Goal: Contribute content

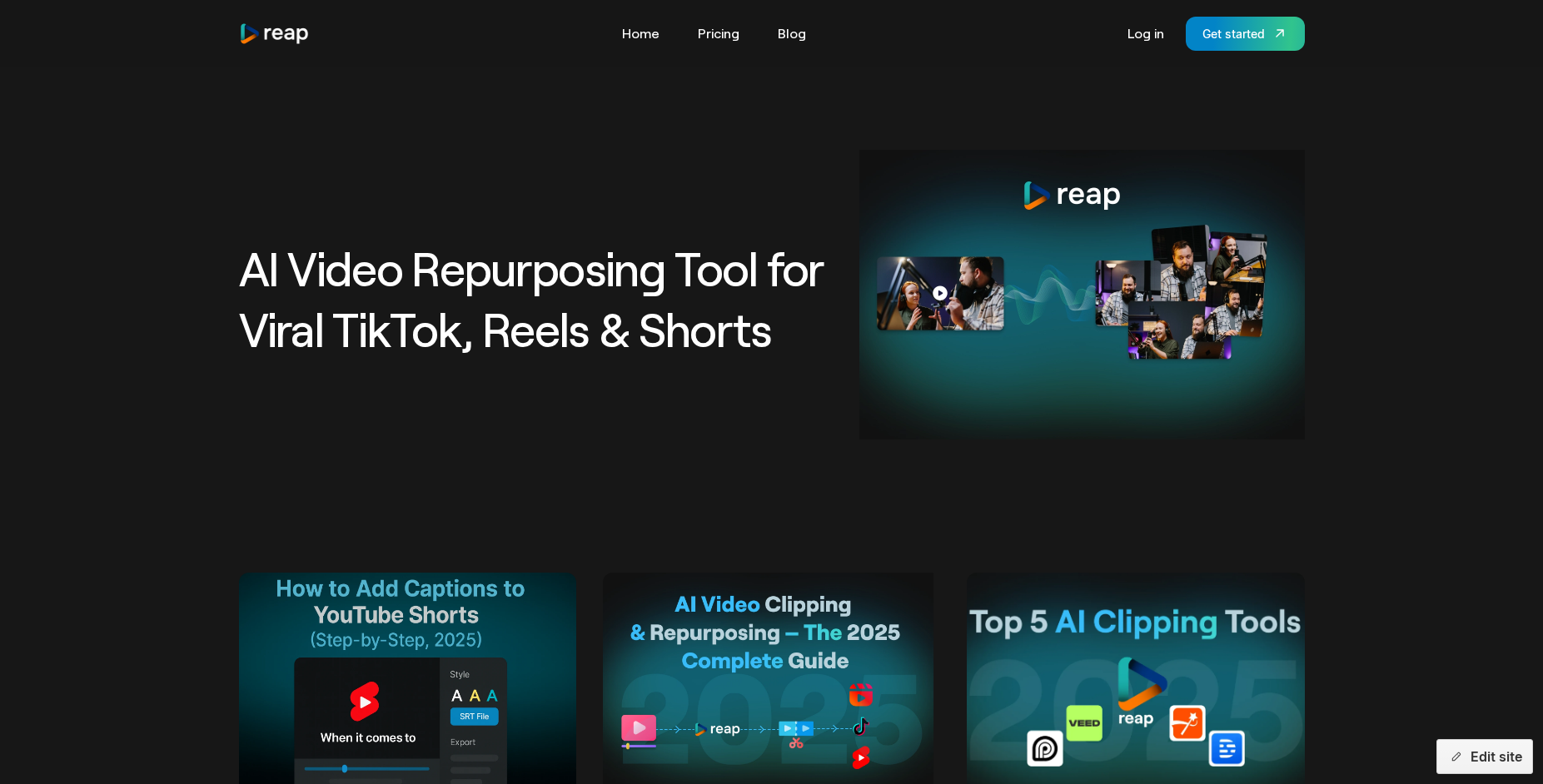
click at [1465, 760] on button "Edit site" at bounding box center [1484, 756] width 96 height 35
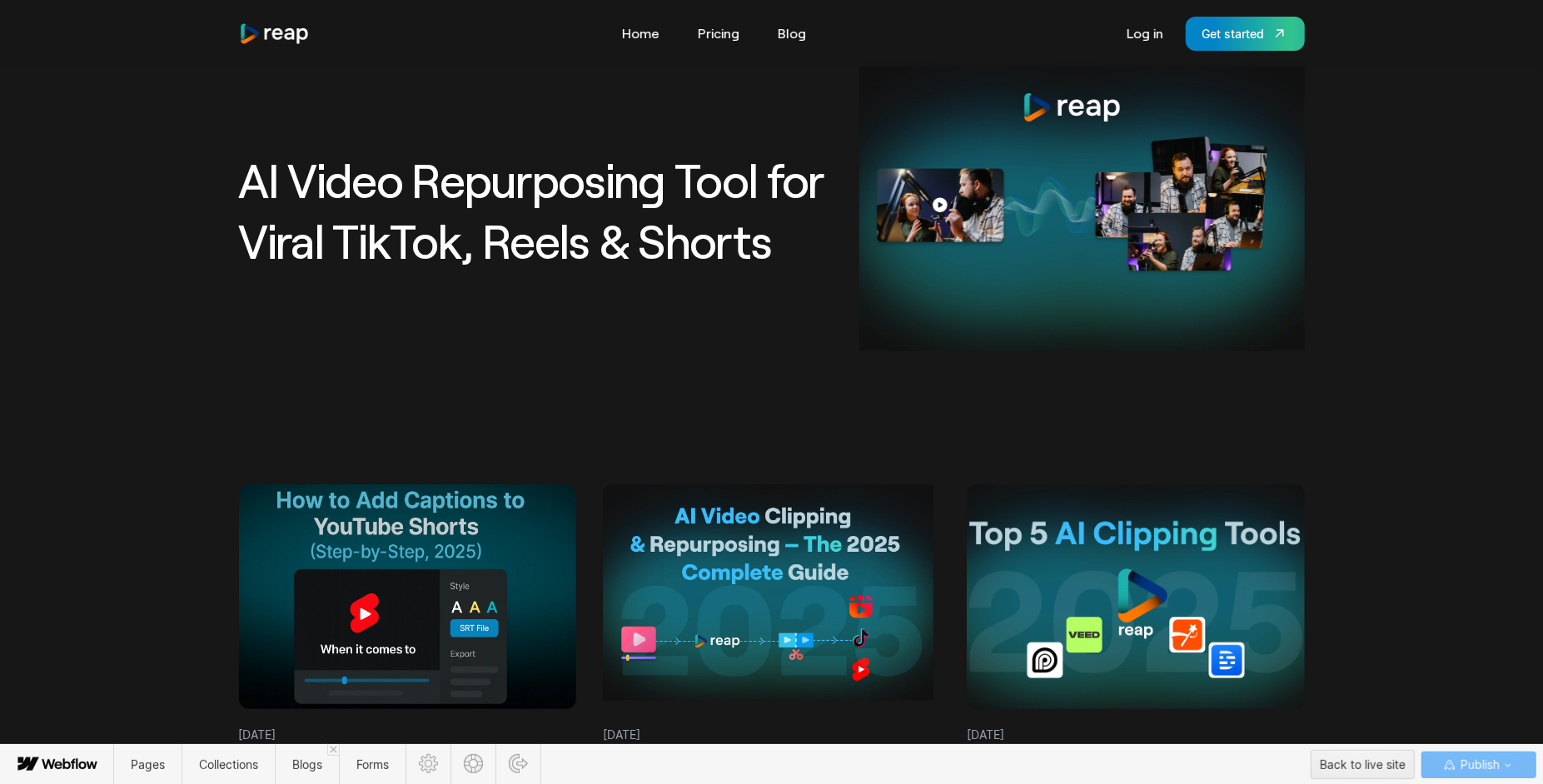
scroll to position [123, 0]
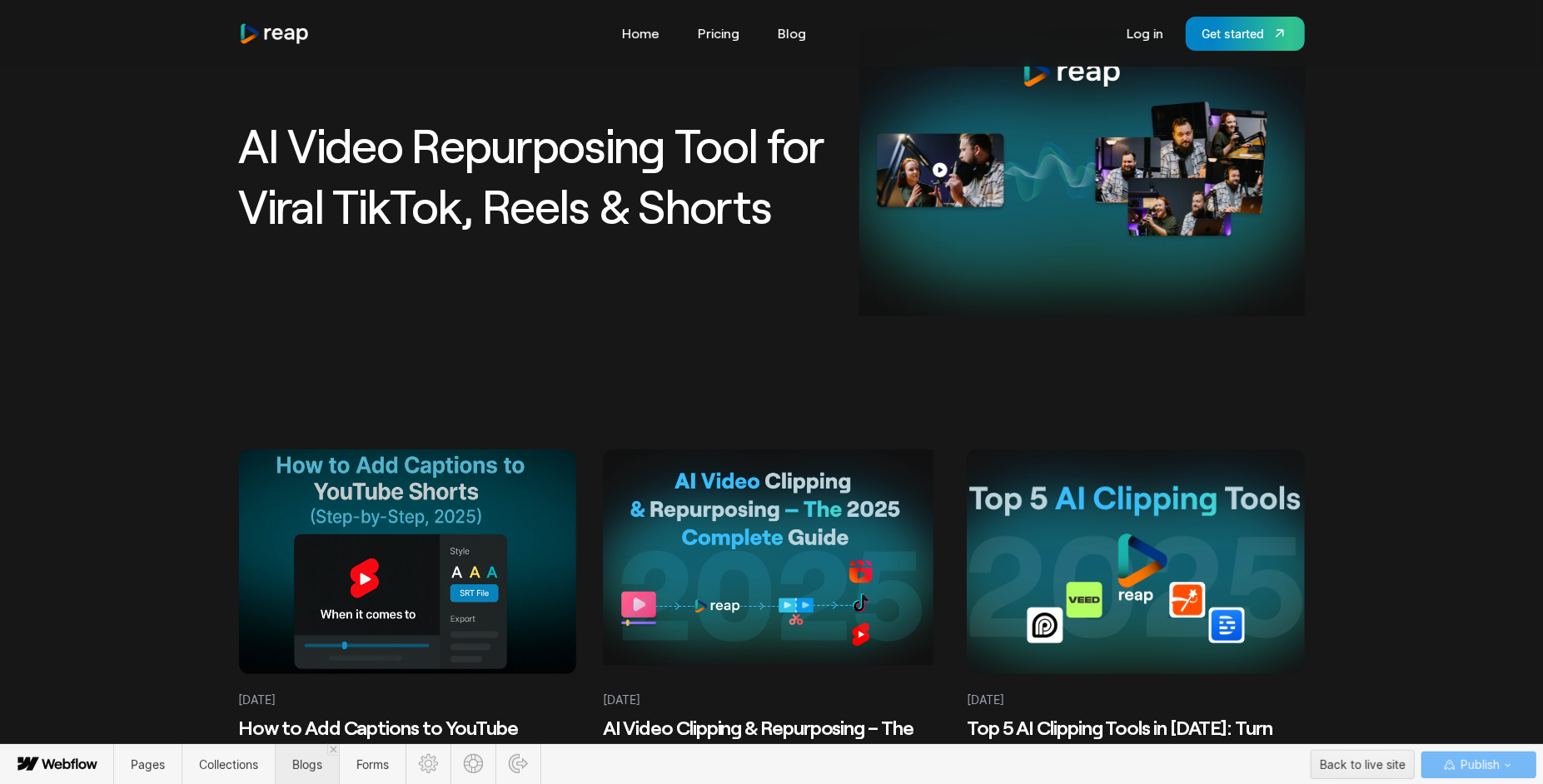
click at [308, 766] on span "Blogs" at bounding box center [307, 764] width 30 height 14
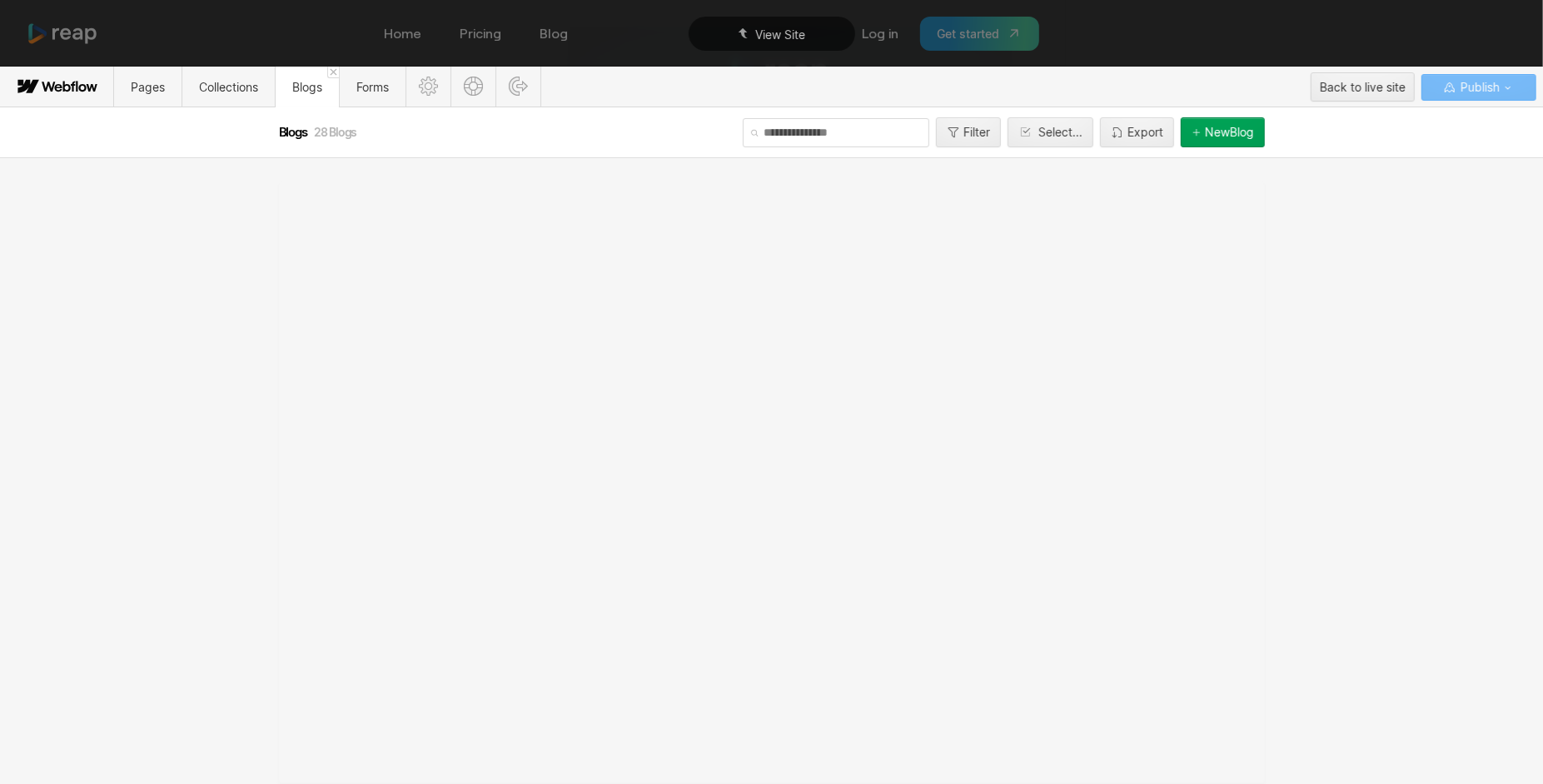
scroll to position [0, 0]
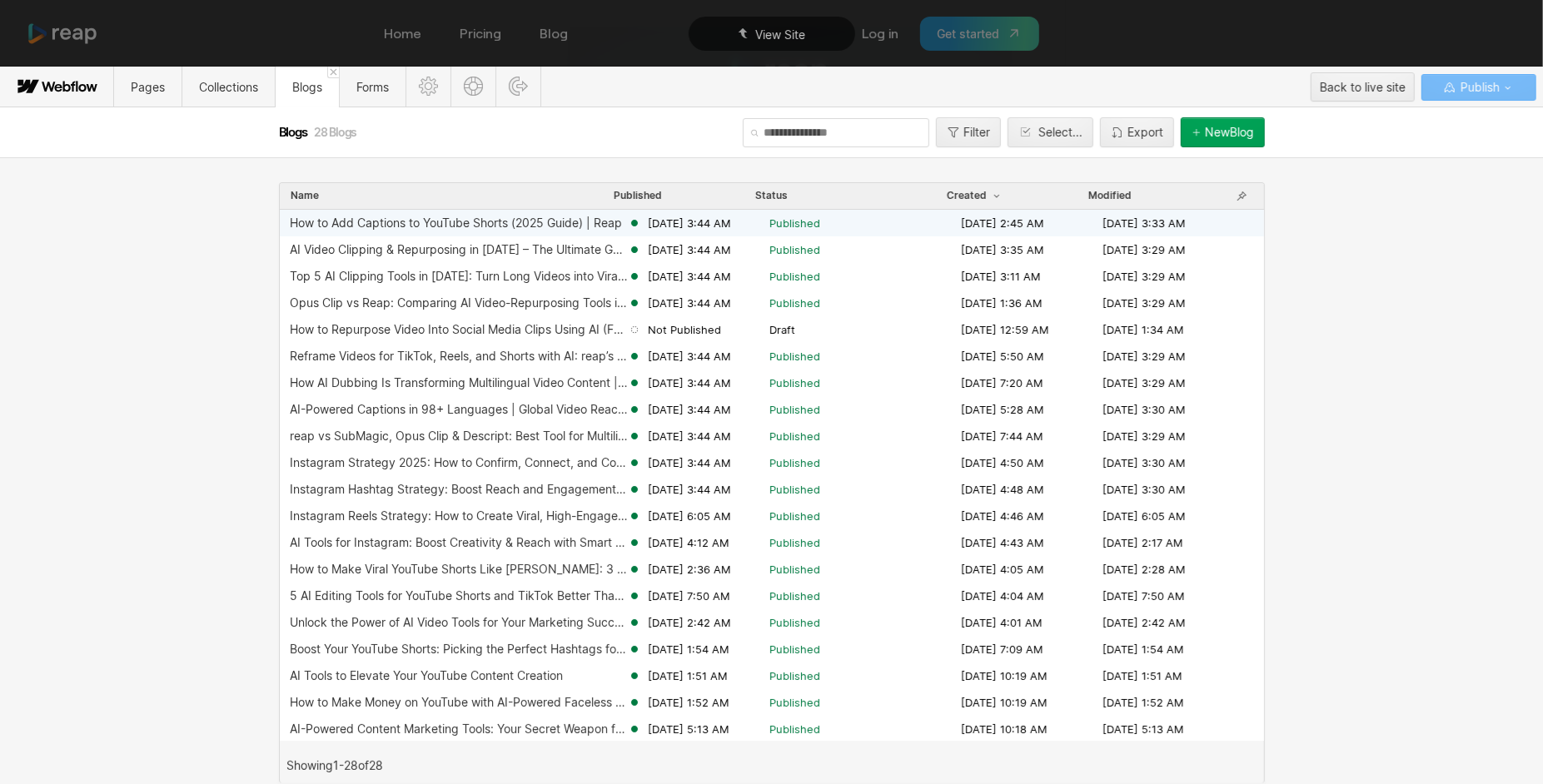
click at [576, 219] on div "How to Add Captions to YouTube Shorts (2025 Guide) | Reap" at bounding box center [456, 223] width 332 height 14
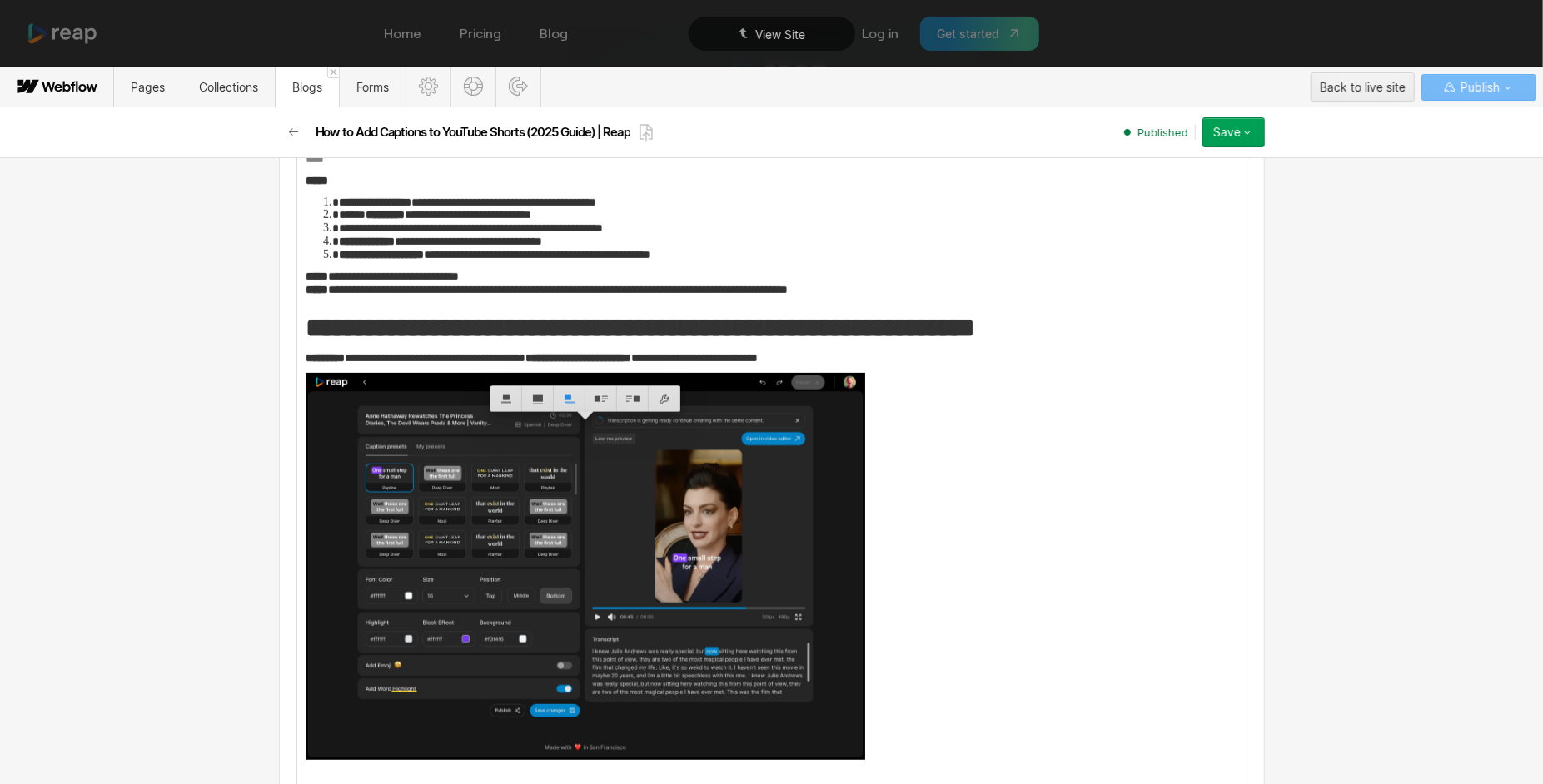
click at [306, 65] on img at bounding box center [306, 65] width 0 height 0
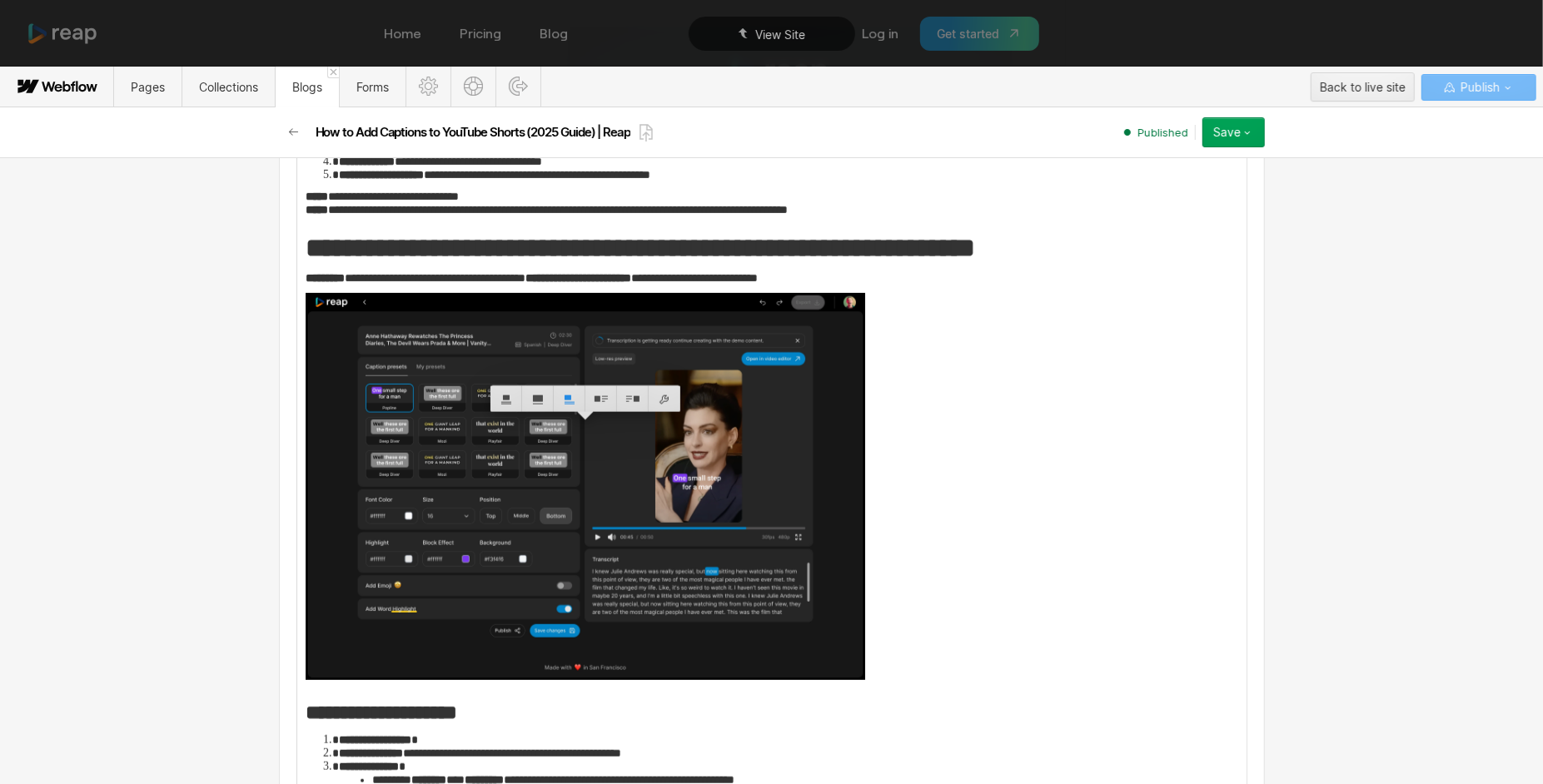
scroll to position [1551, 0]
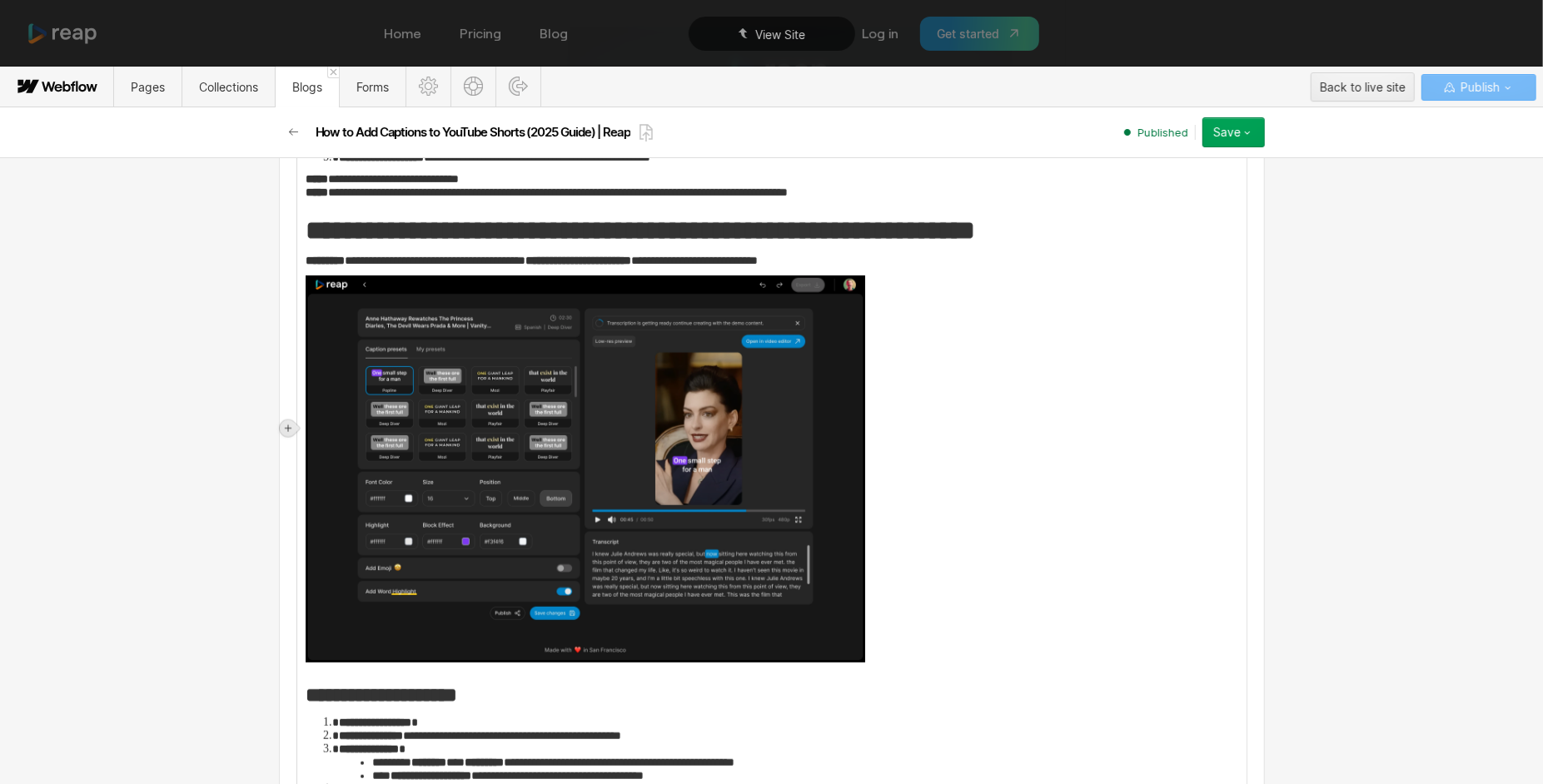
click at [294, 435] on div at bounding box center [288, 429] width 17 height 17
click at [313, 431] on div at bounding box center [320, 428] width 31 height 26
click at [323, 424] on div at bounding box center [320, 428] width 31 height 26
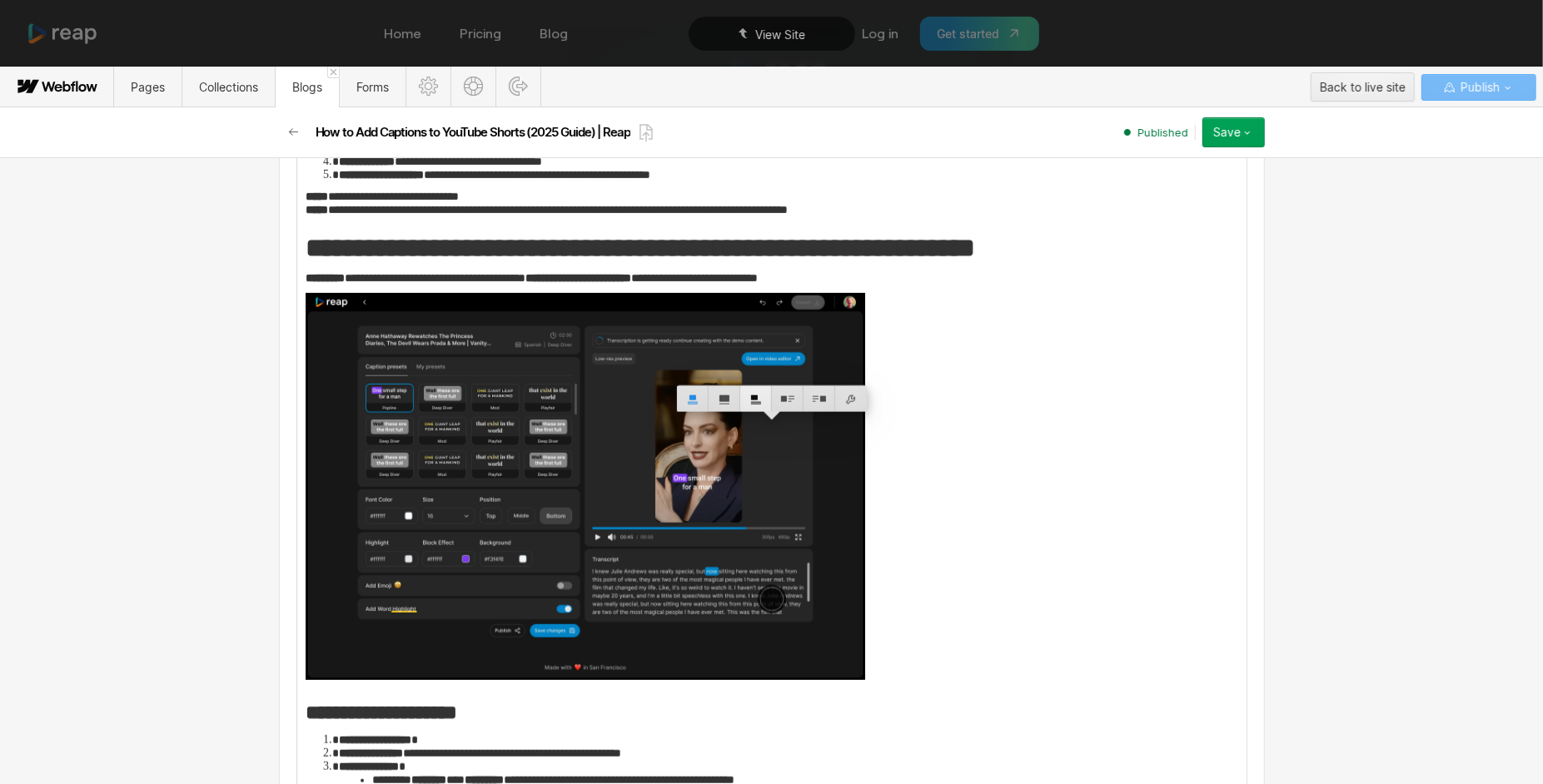
click at [753, 400] on div at bounding box center [756, 399] width 31 height 26
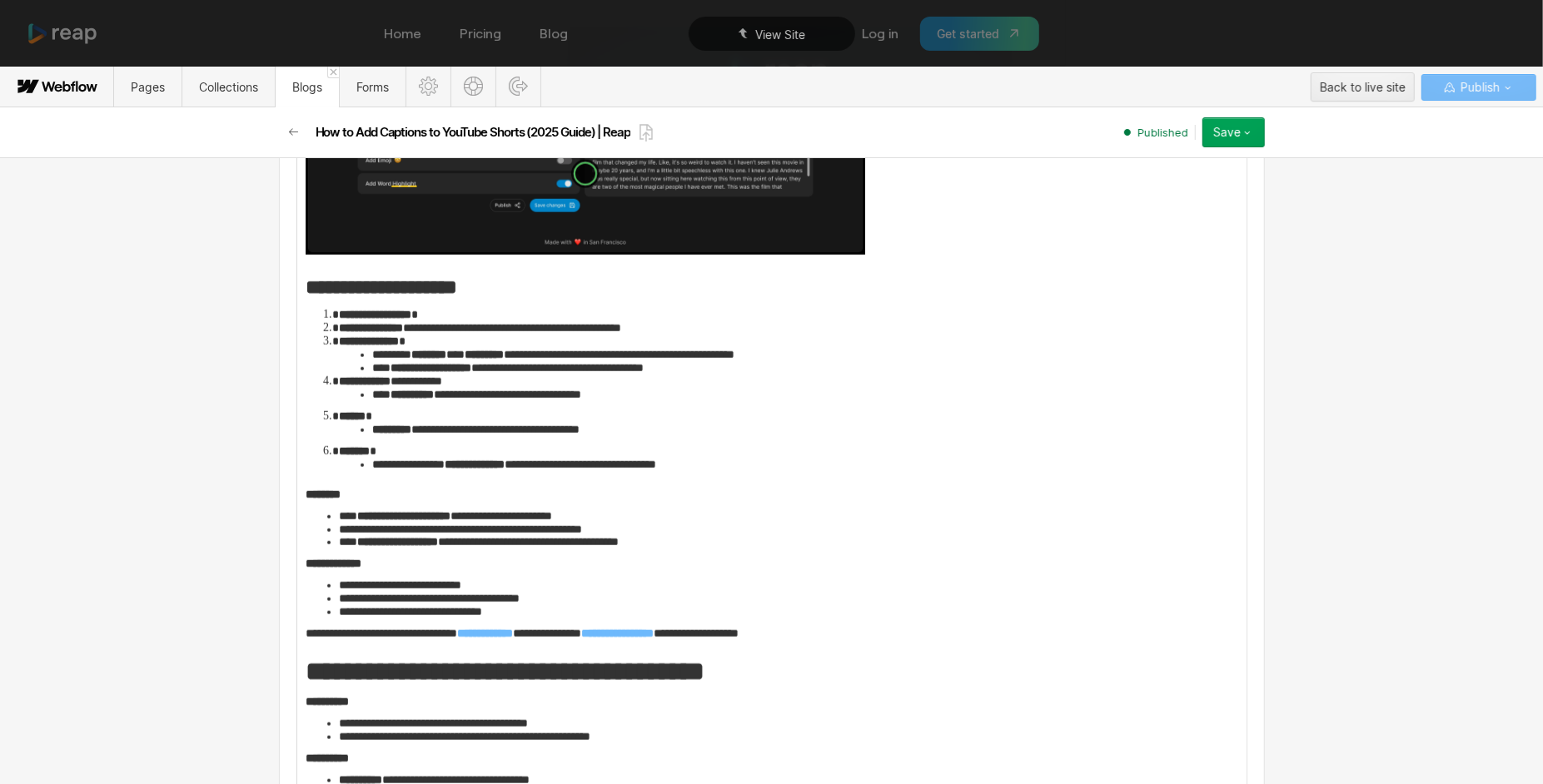
scroll to position [1786, 0]
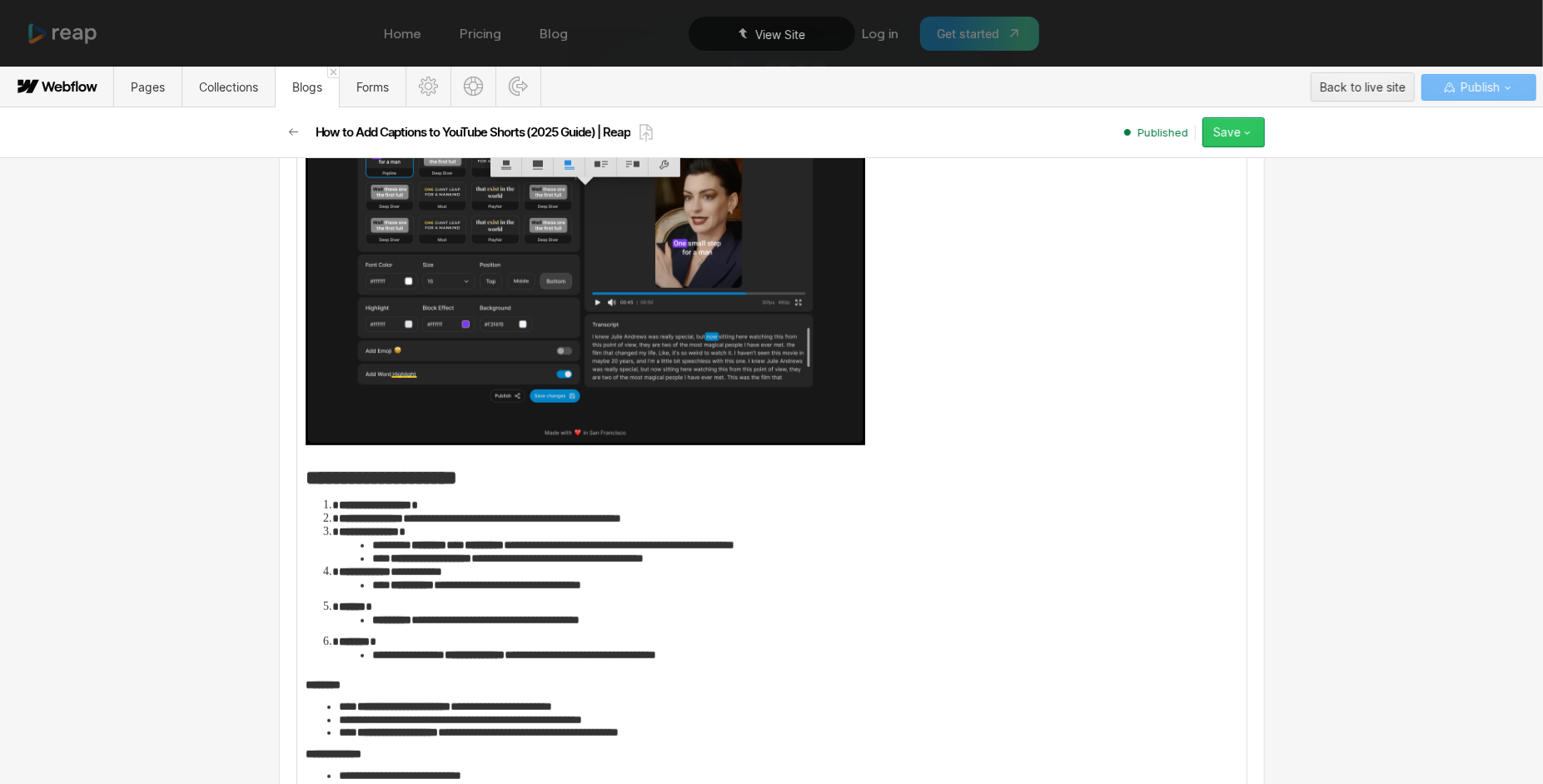
click at [1213, 135] on button "Save" at bounding box center [1233, 132] width 62 height 30
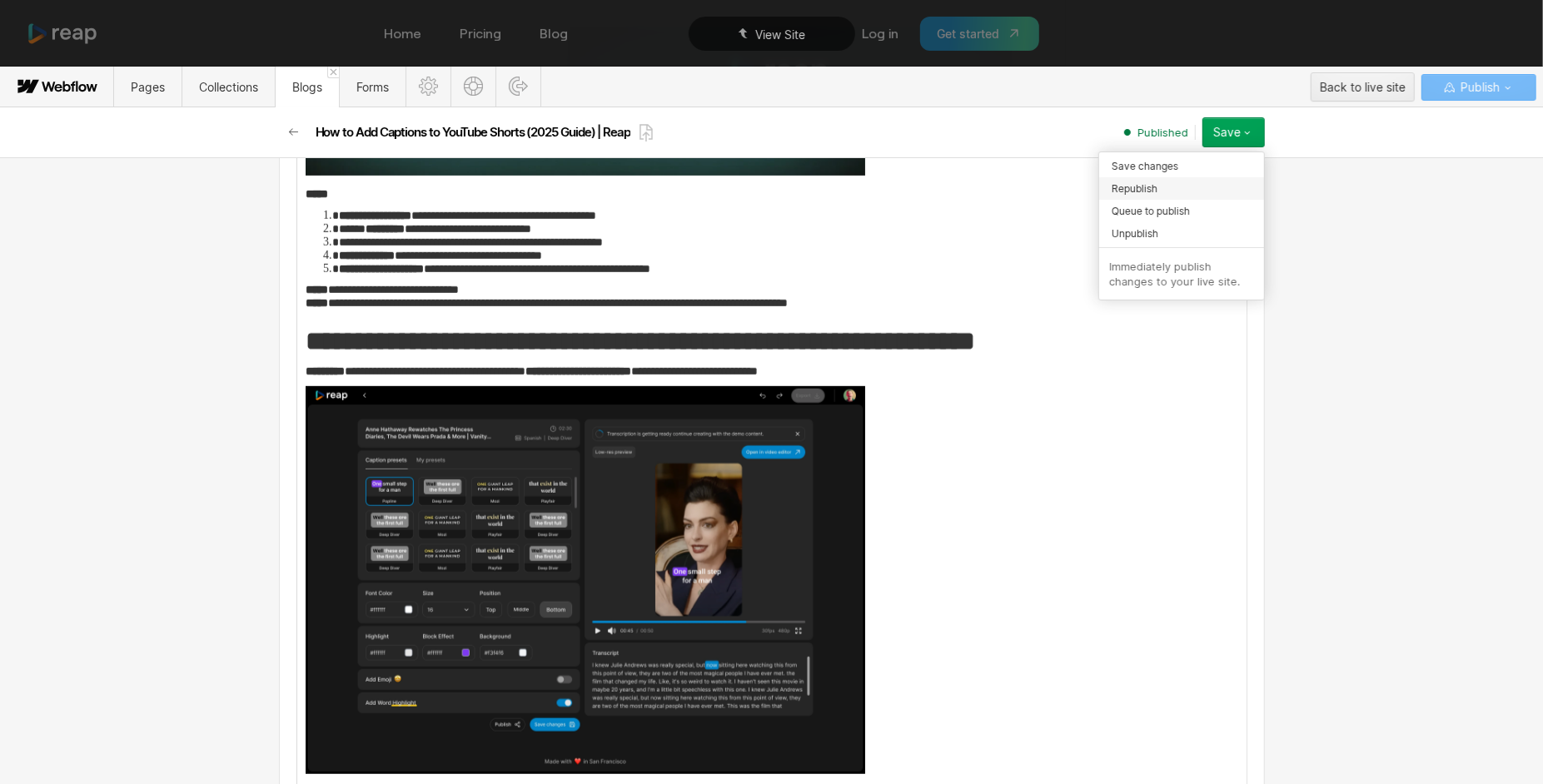
click at [1137, 192] on span "Republish" at bounding box center [1135, 188] width 46 height 16
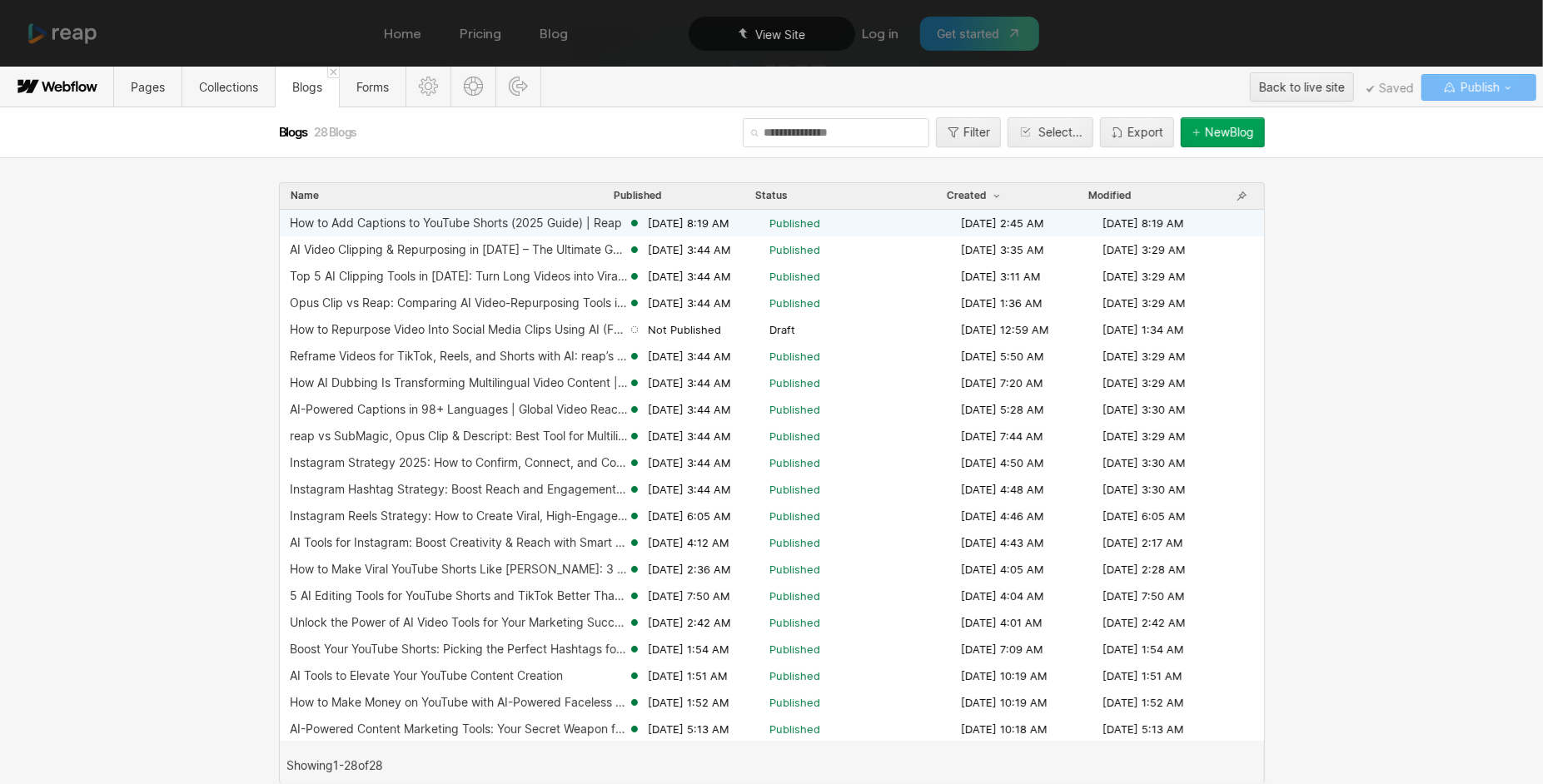
click at [542, 222] on div "How to Add Captions to YouTube Shorts (2025 Guide) | Reap" at bounding box center [456, 223] width 332 height 14
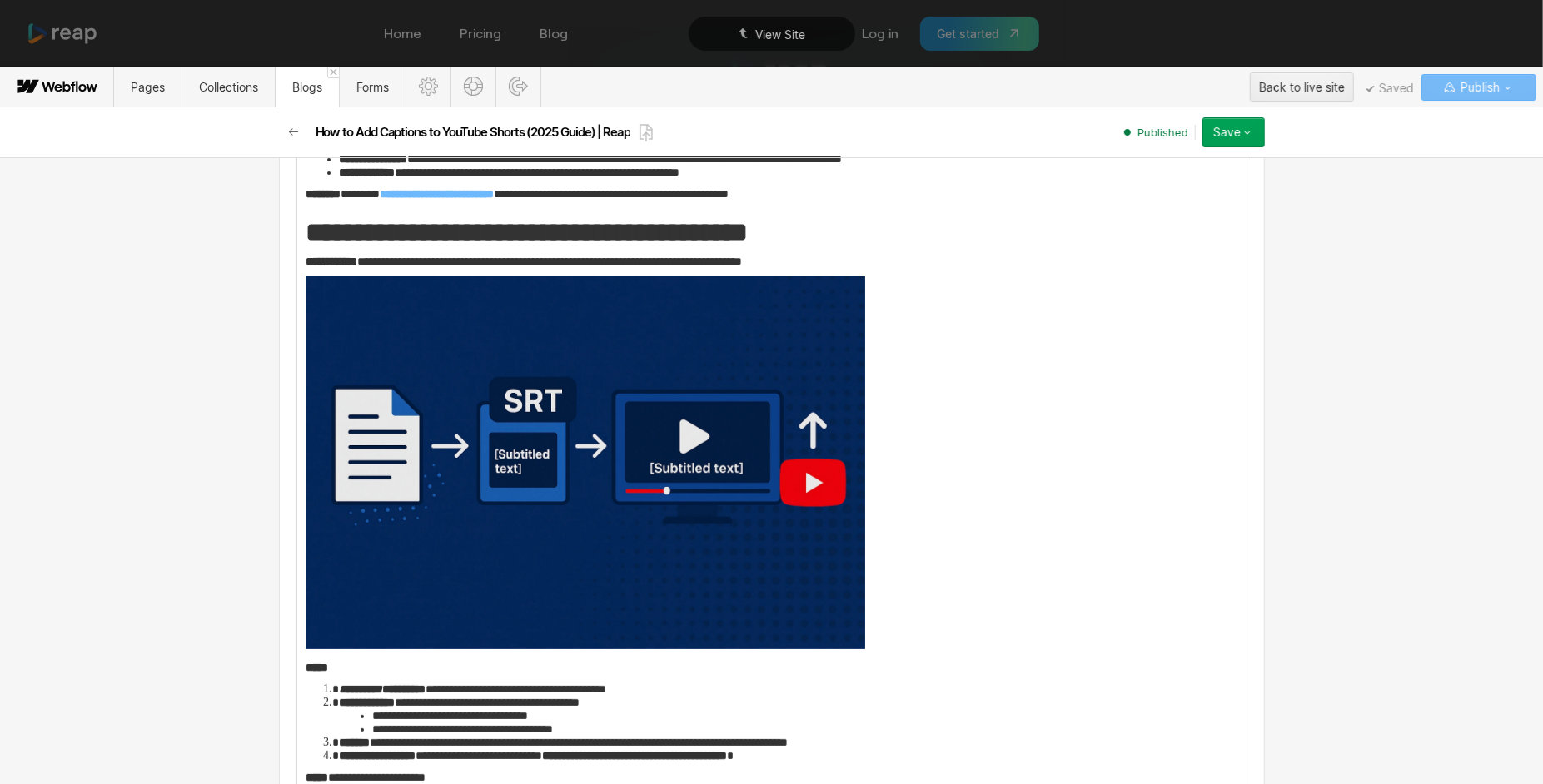
click at [549, 474] on img at bounding box center [585, 463] width 559 height 373
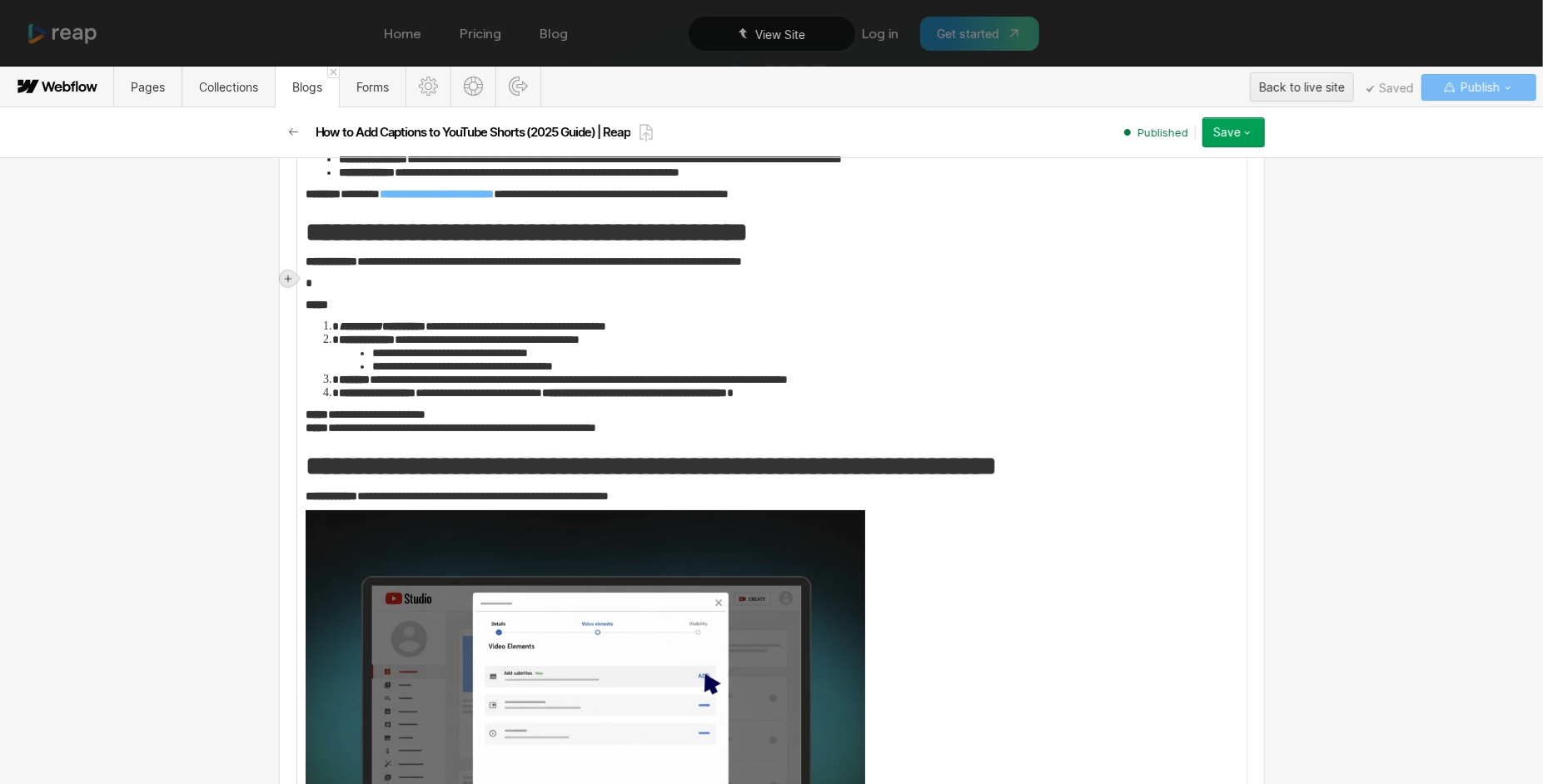
click at [289, 279] on icon at bounding box center [287, 278] width 10 height 10
click at [321, 274] on div at bounding box center [320, 278] width 31 height 26
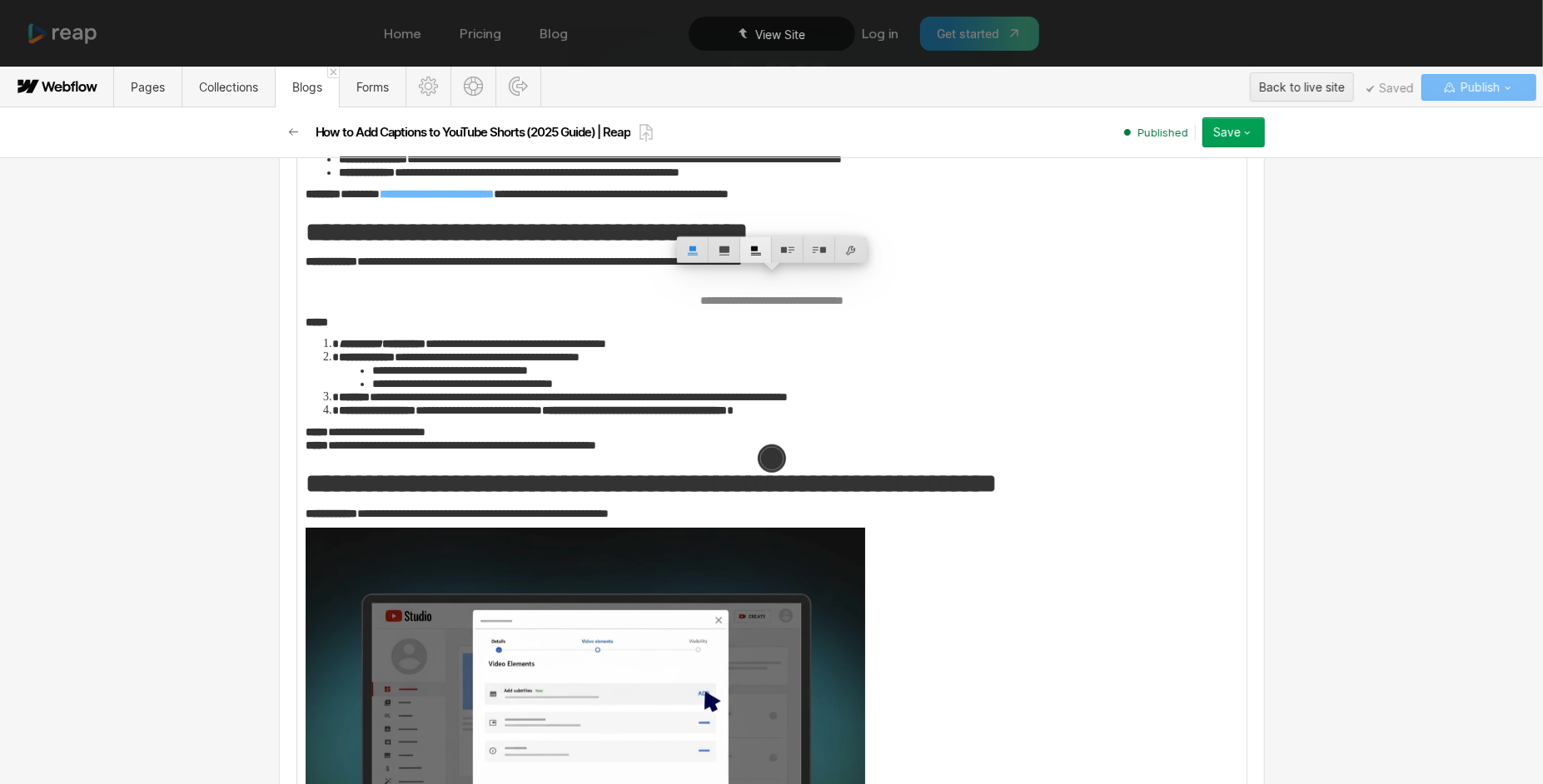
click at [757, 245] on div at bounding box center [756, 250] width 31 height 26
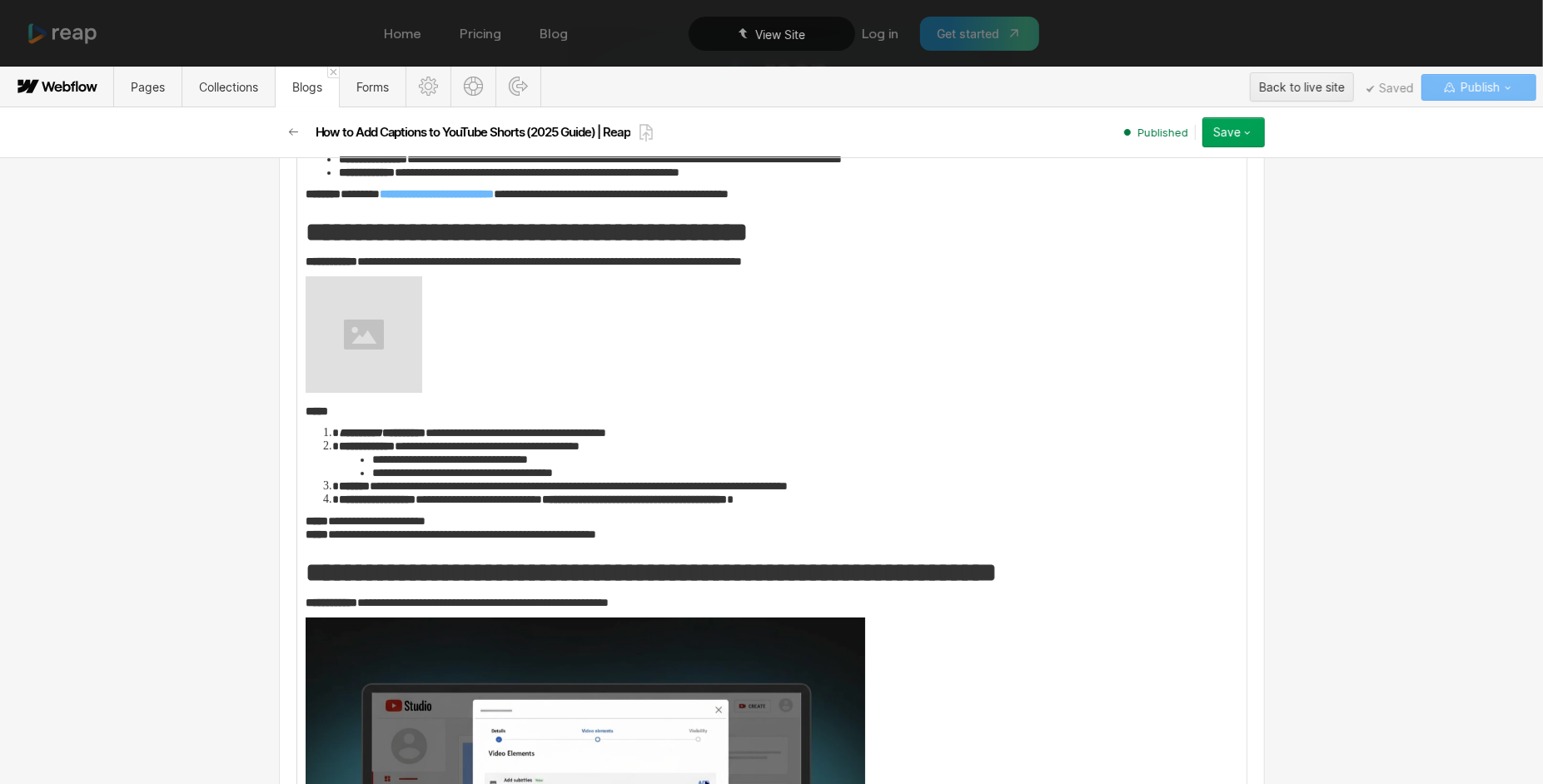
click at [394, 325] on img at bounding box center [364, 334] width 117 height 117
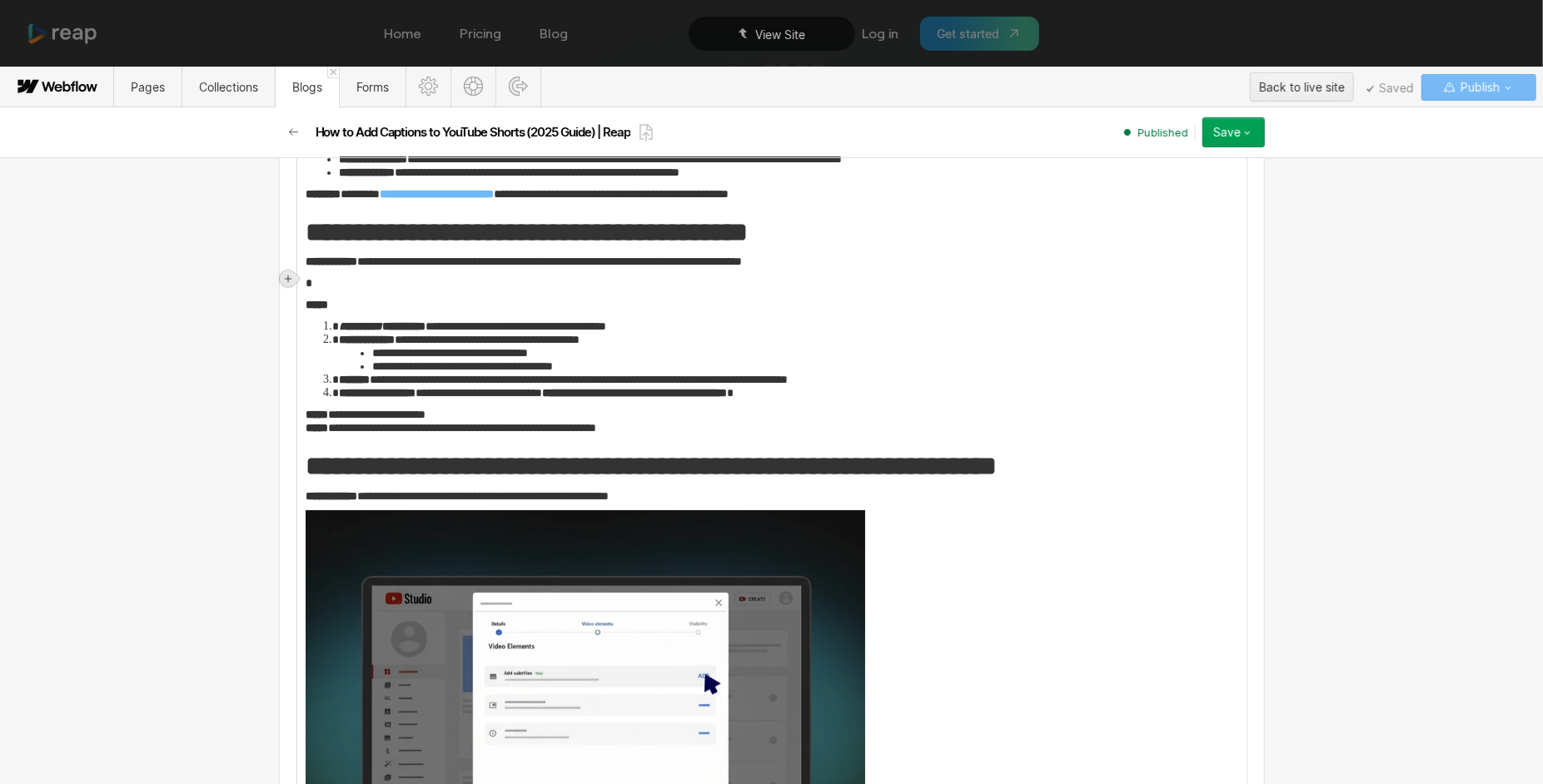
click at [289, 276] on icon at bounding box center [287, 278] width 10 height 10
click at [316, 273] on div at bounding box center [320, 278] width 31 height 26
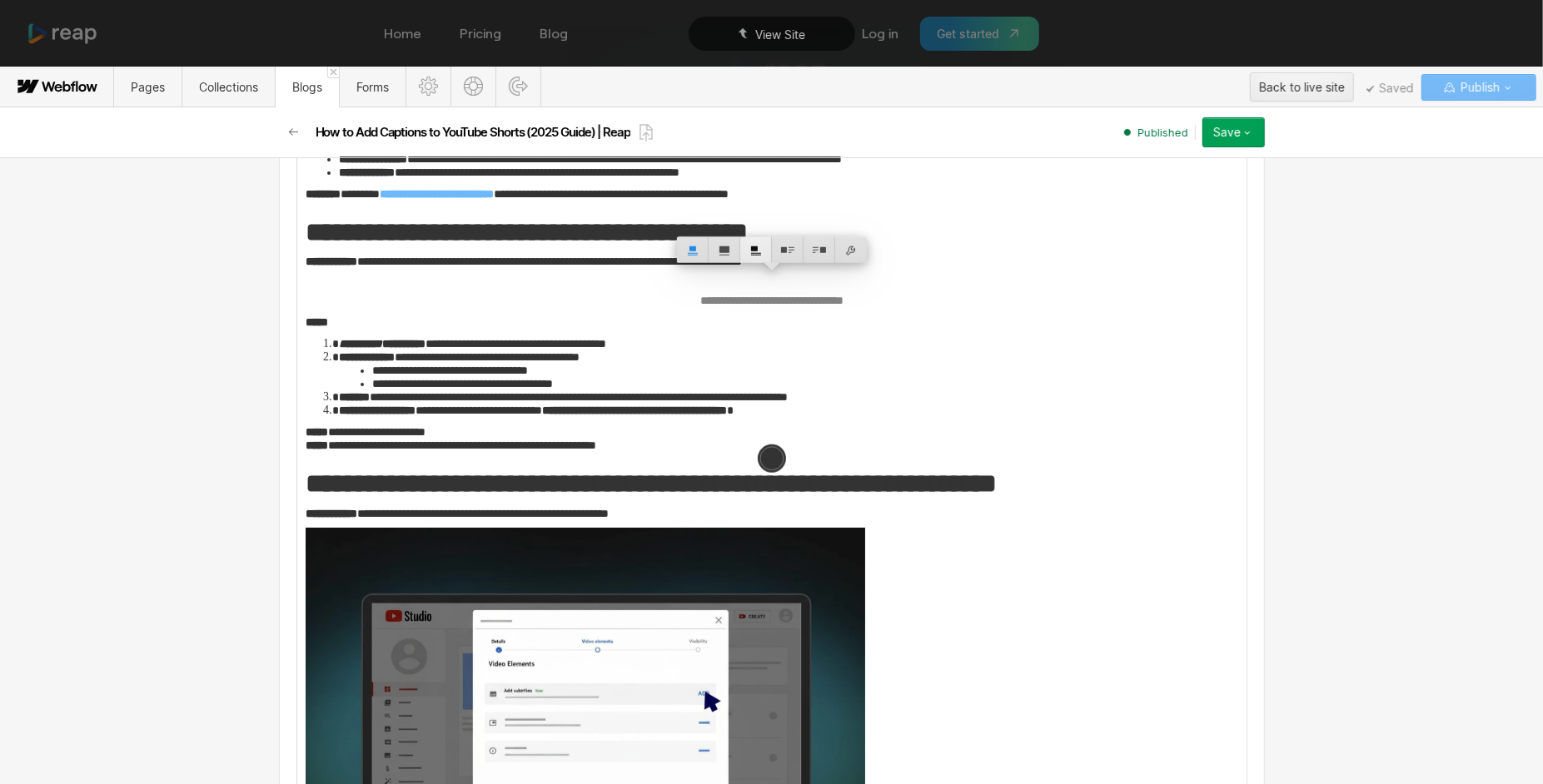
click at [752, 245] on div at bounding box center [756, 250] width 31 height 26
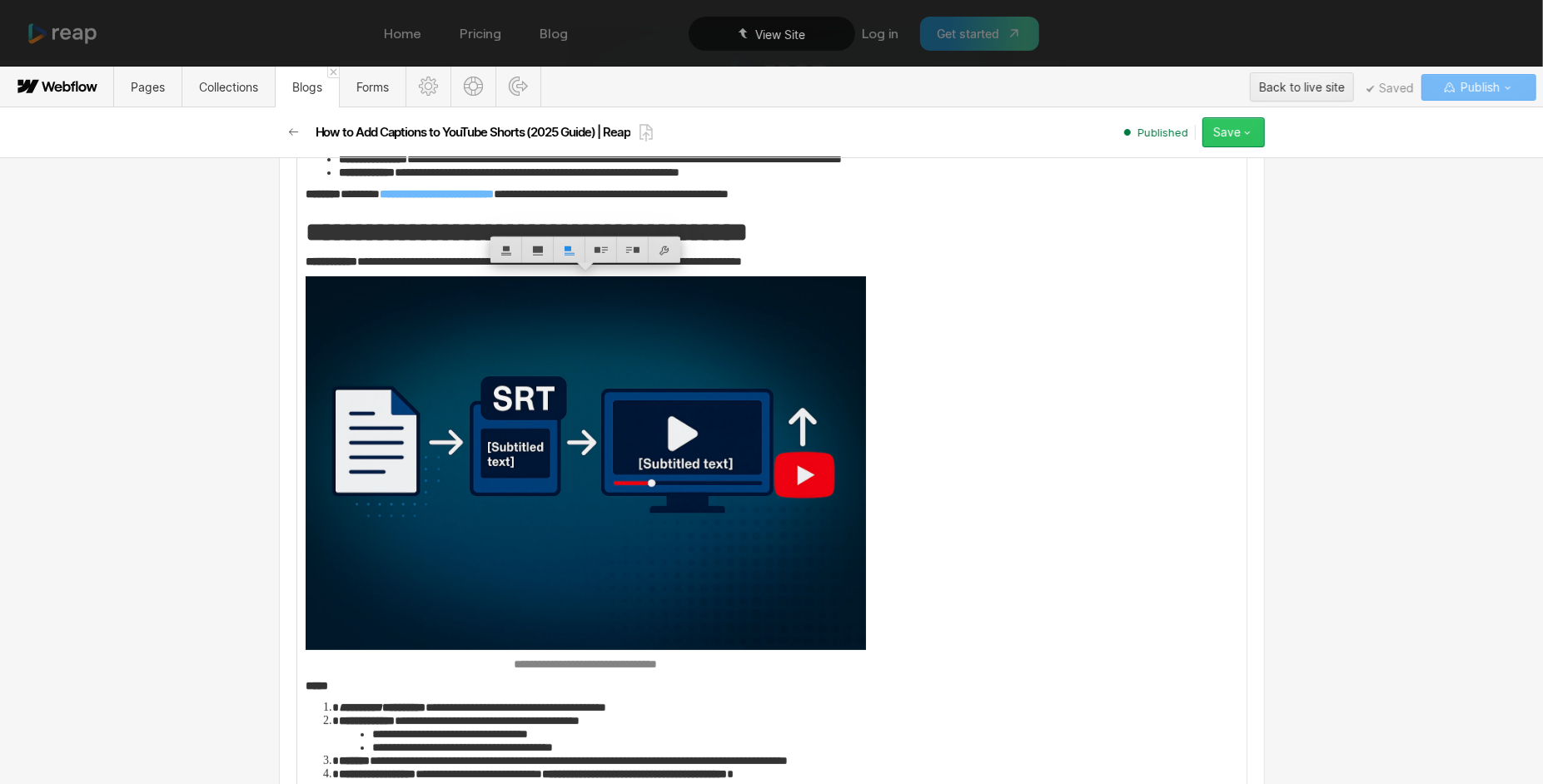
click at [1244, 144] on button "Save" at bounding box center [1233, 132] width 62 height 30
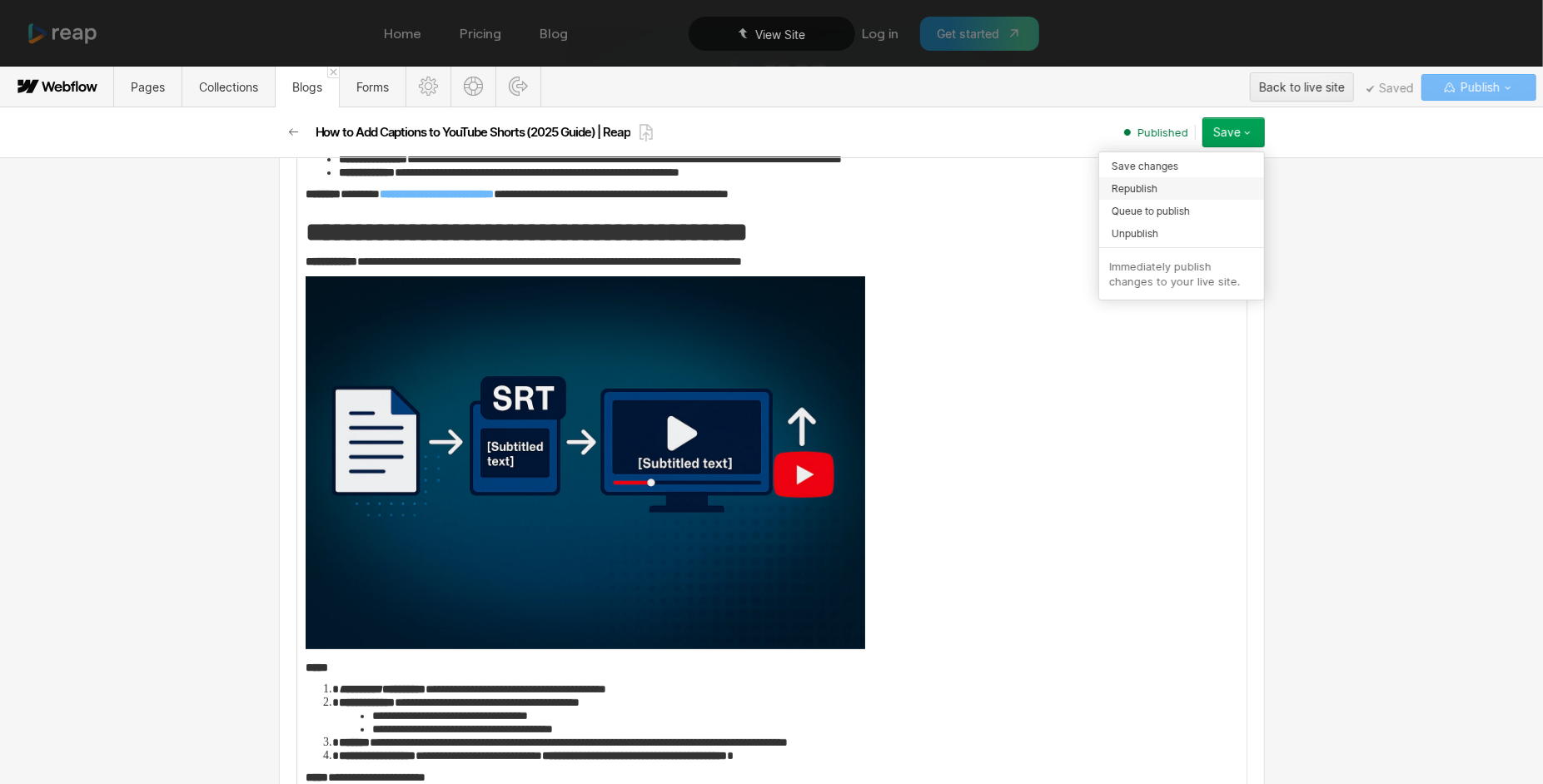
click at [1137, 189] on span "Republish" at bounding box center [1135, 188] width 46 height 16
